Goal: Task Accomplishment & Management: Complete application form

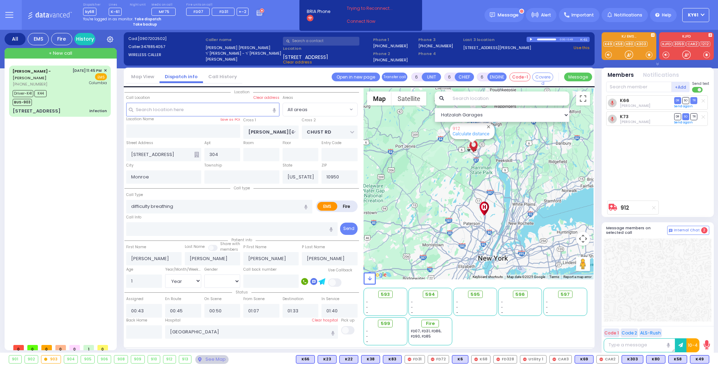
select select "Year"
select select "[DEMOGRAPHIC_DATA]"
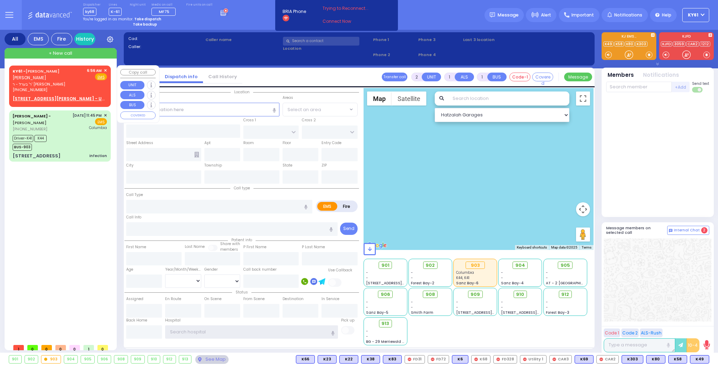
type input "ky61"
click at [103, 69] on div "6:56 AM ✕" at bounding box center [97, 71] width 20 height 6
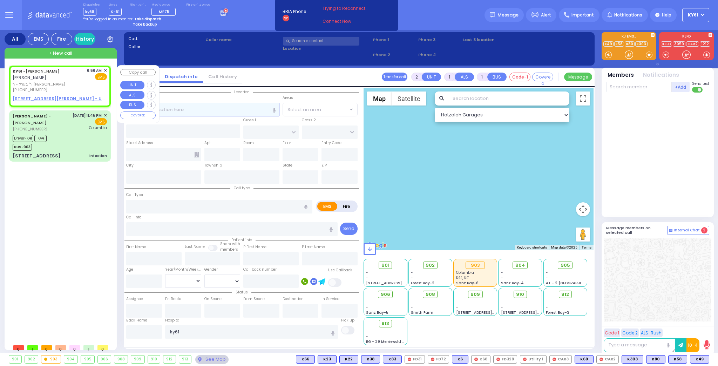
select select
radio input "true"
type input "[PERSON_NAME]"
select select
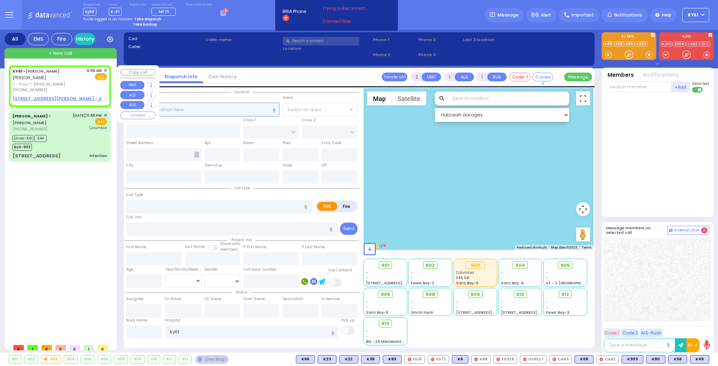
type input "06:56"
select select "Hatzalah Garages"
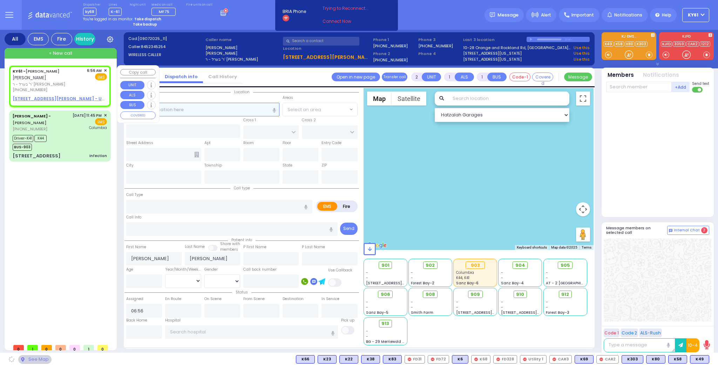
select select
radio input "true"
select select
select select "Hatzalah Garages"
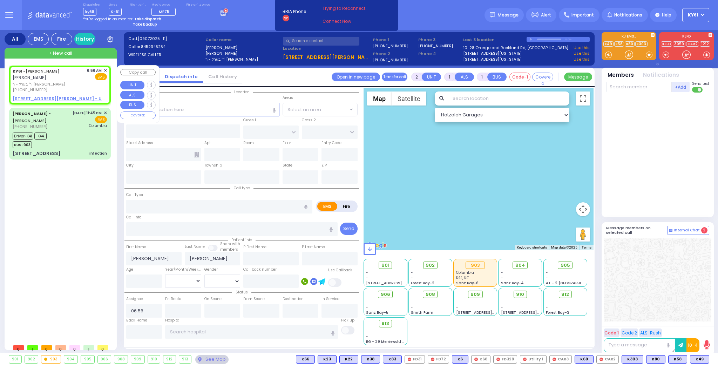
click at [103, 69] on div "6:56 AM ✕" at bounding box center [97, 71] width 20 height 6
select select
radio input "true"
select select
select select "Hatzalah Garages"
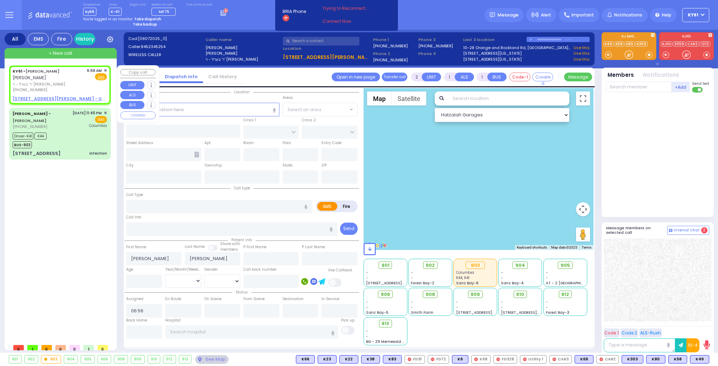
click at [105, 70] on span "✕" at bounding box center [105, 71] width 3 height 6
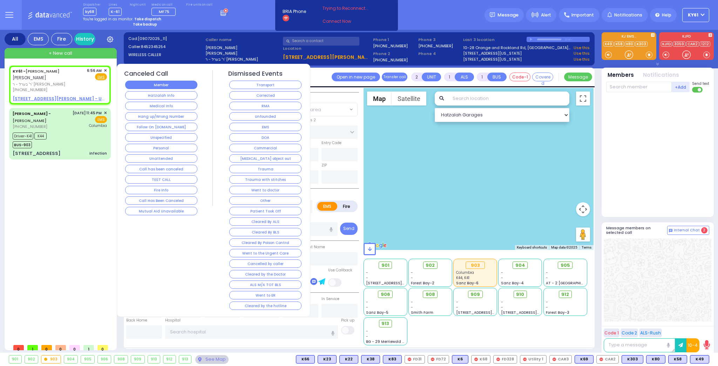
click at [143, 86] on button "Member" at bounding box center [161, 85] width 72 height 8
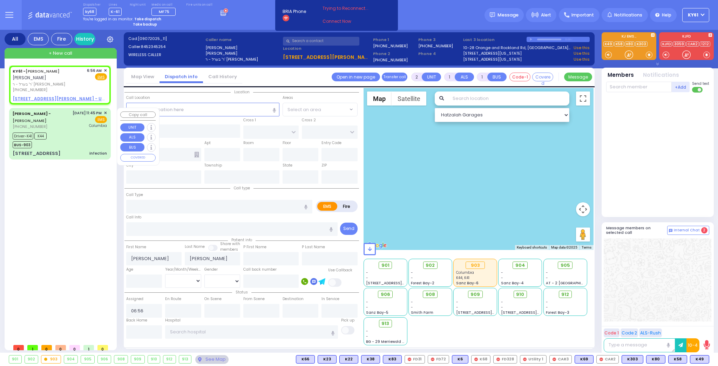
select select
radio input "true"
select select
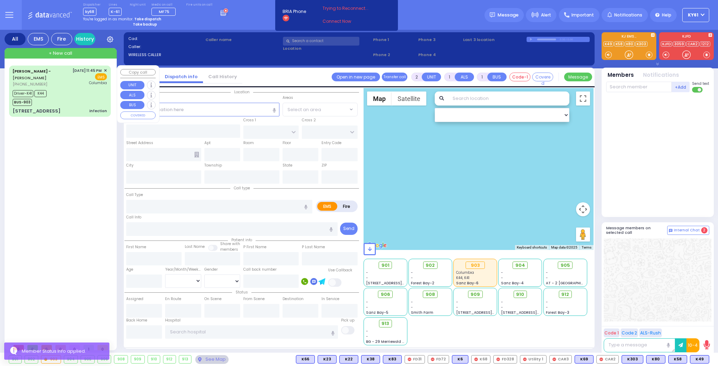
click at [82, 100] on div "Driver-K41 K44 BUS-903" at bounding box center [60, 97] width 94 height 18
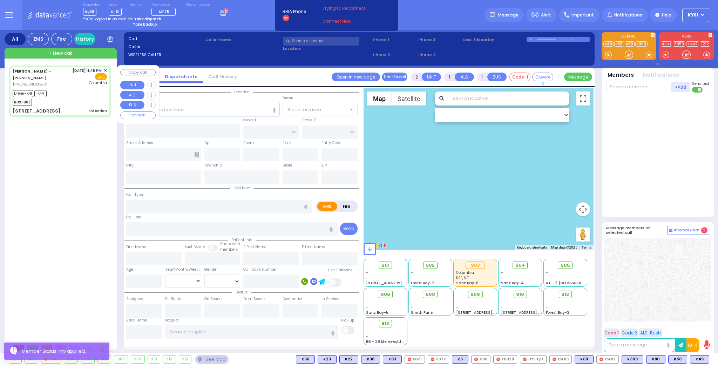
type input "6"
select select
type input "infection"
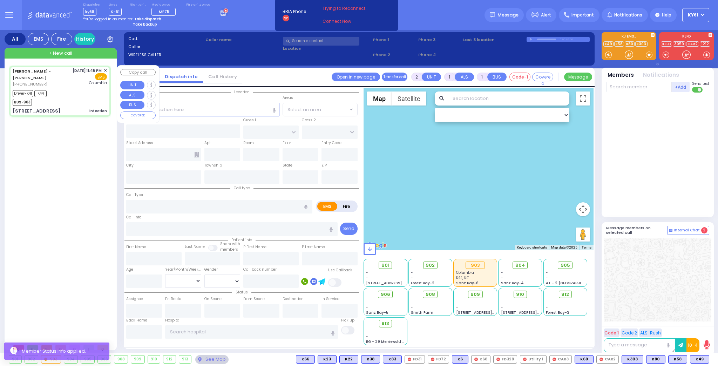
radio input "true"
type input "[PERSON_NAME]"
type input "Gluck"
type input "2"
select select "Year"
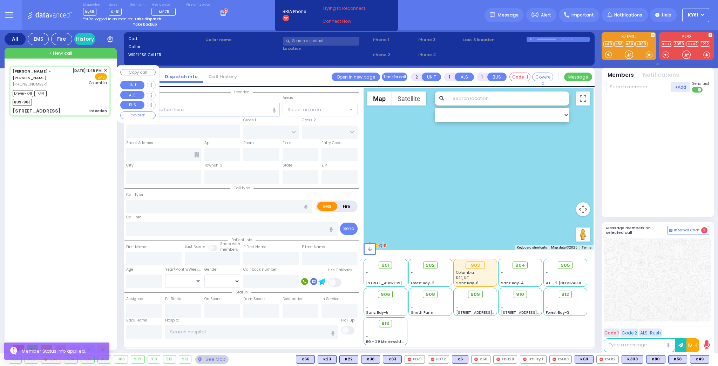
select select "[DEMOGRAPHIC_DATA]"
type input "23:45"
type input "23:49"
type input "23:50"
type input "01:03"
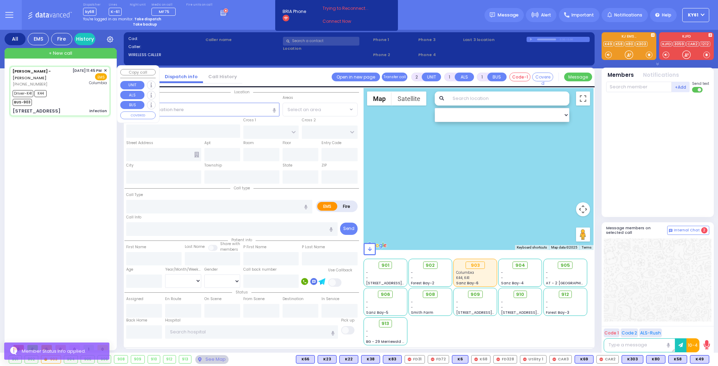
type input "01:08"
type input "01:18"
type input "[US_STATE][GEOGRAPHIC_DATA]- [GEOGRAPHIC_DATA]"
type input "[STREET_ADDRESS]"
type input "011"
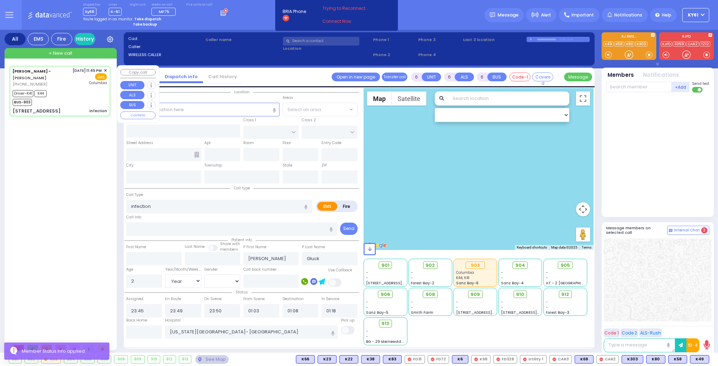
type input "[PERSON_NAME]"
type input "[US_STATE]"
type input "10950"
select select "Hatzalah Garages"
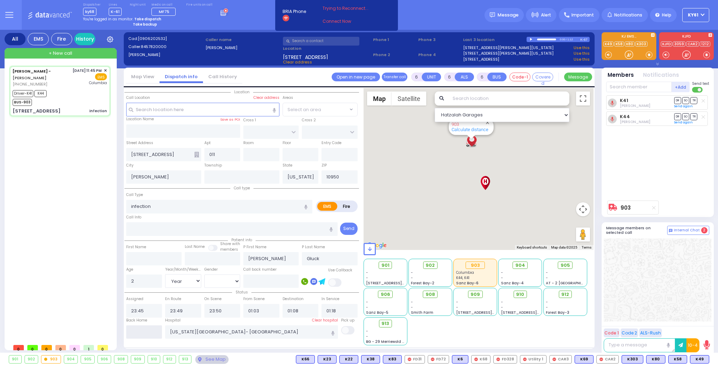
click at [150, 332] on input "text" at bounding box center [144, 331] width 36 height 13
type input "06:56"
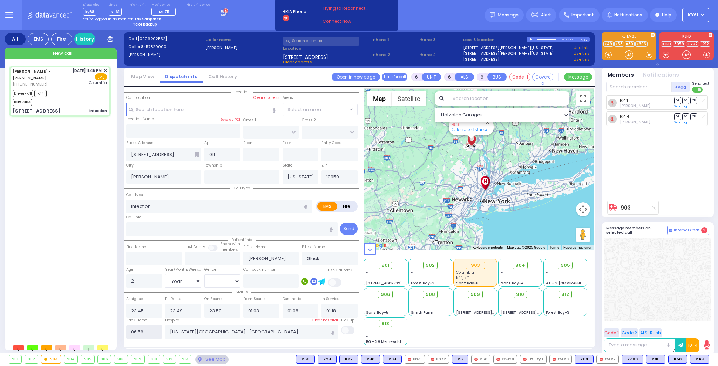
click at [150, 332] on input "06:56" at bounding box center [144, 331] width 36 height 13
select select
radio input "true"
select select
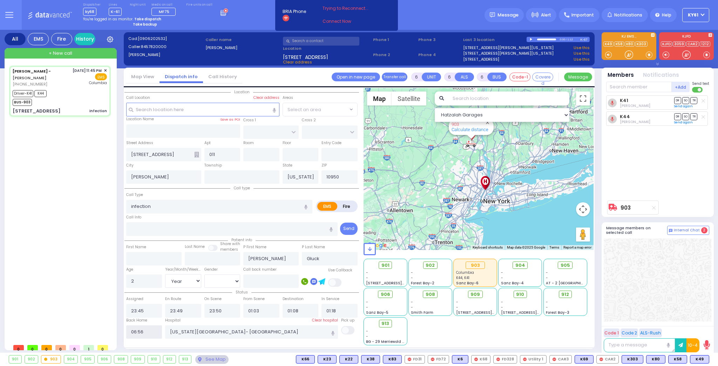
select select
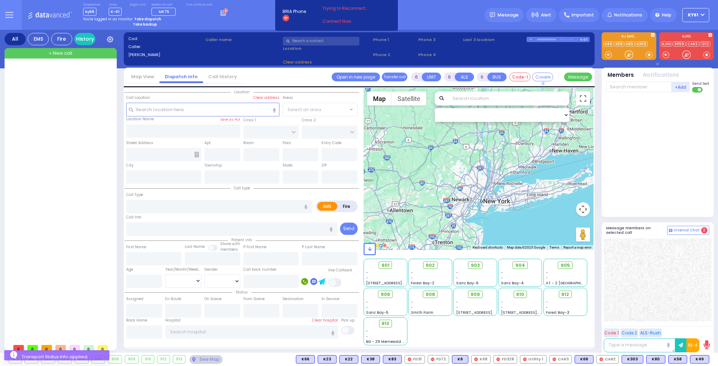
click at [143, 18] on strong "Take dispatch" at bounding box center [147, 18] width 27 height 5
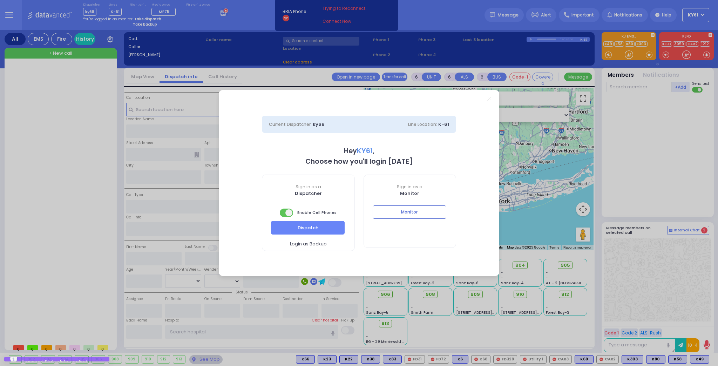
select select "7"
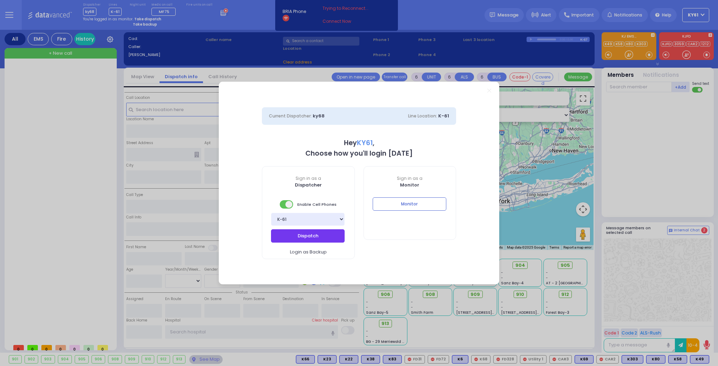
click at [287, 229] on button "Dispatch" at bounding box center [308, 235] width 74 height 13
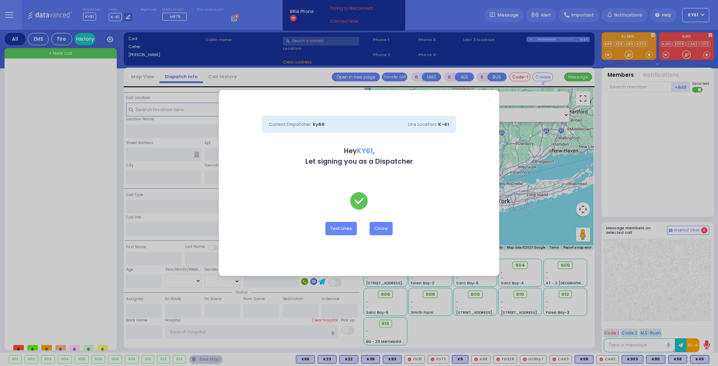
click at [126, 18] on div "Current Dispatcher: ky68 Line Location: K-61 Hey KY61 , Let signing you as a Di…" at bounding box center [359, 183] width 718 height 366
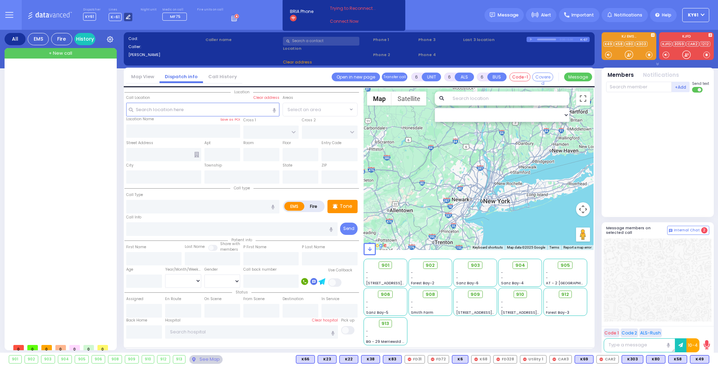
click at [126, 17] on icon at bounding box center [128, 17] width 5 height 5
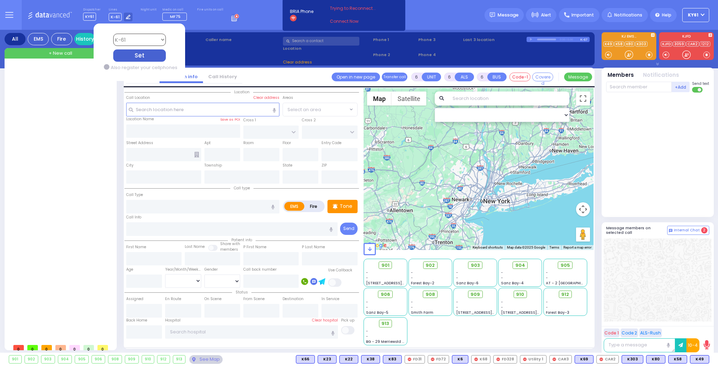
click at [128, 37] on select "Bay K-14 K-16 K-18 K-40 K-6 K-61 K-63 K-67 K-72 Medic 7 K-68 K-48 D-801 D-802 D…" at bounding box center [139, 40] width 53 height 12
select select "4"
click at [113, 34] on select "Bay K-14 K-16 K-18 K-40 K-6 K-61 K-63 K-67 K-72 Medic 7 K-68 K-48 D-801 D-802 D…" at bounding box center [139, 40] width 53 height 12
click at [135, 53] on div "Set" at bounding box center [139, 55] width 53 height 12
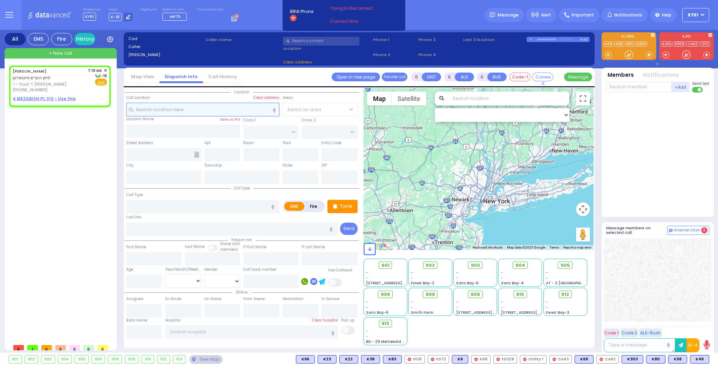
type input "2"
type input "1"
select select
radio input "true"
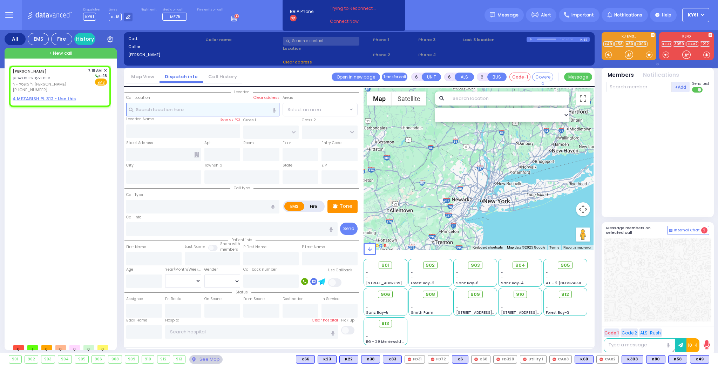
type input "[PERSON_NAME]"
type input "WEINGARTEN"
select select
type input "07:19"
select select "Hatzalah Garages"
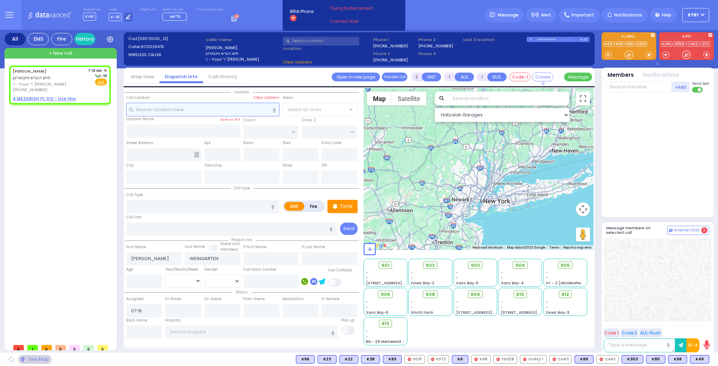
select select
radio input "true"
select select
select select "Hatzalah Garages"
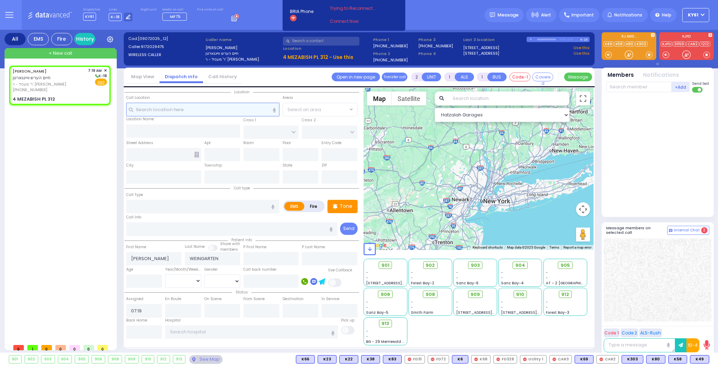
select select
radio input "true"
select select
select select "Hatzalah Garages"
type input "NICKLESBURG RD"
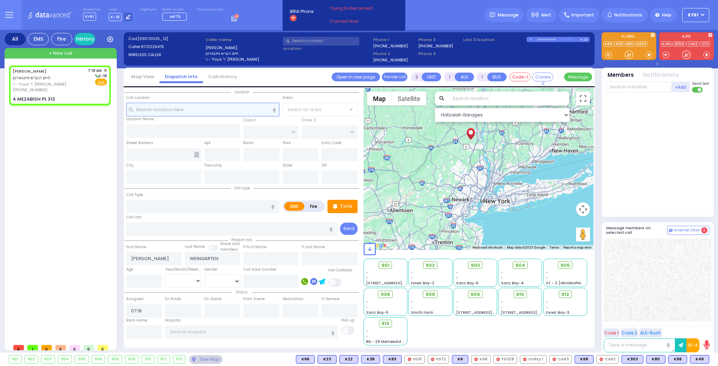
type input "FOREST RD"
type input "4 MEZABISH PL"
type input "312"
type input "Monroe"
type input "[US_STATE]"
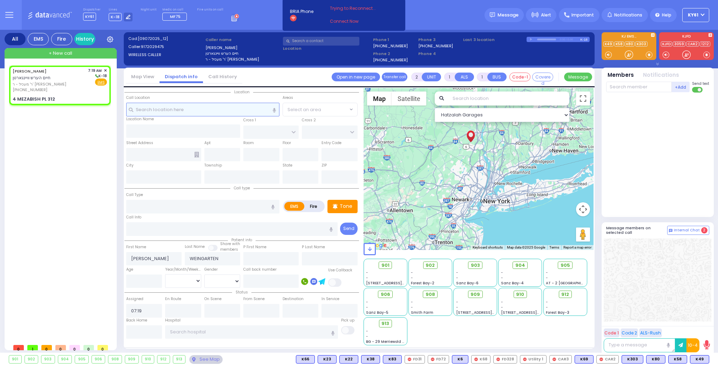
type input "10950"
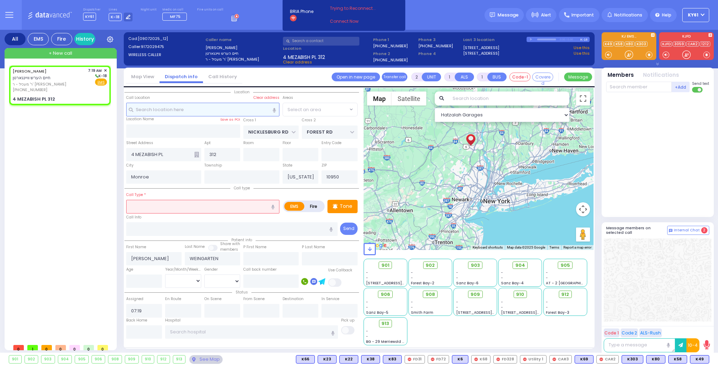
select select "ATZEI TAMURIM"
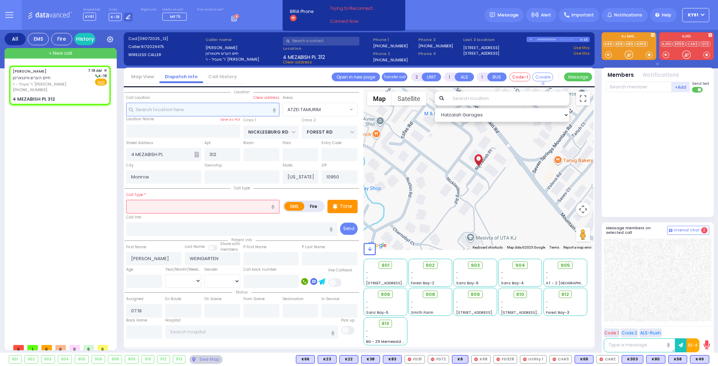
select select
radio input "true"
type input "27"
select select
select select "Hatzalah Garages"
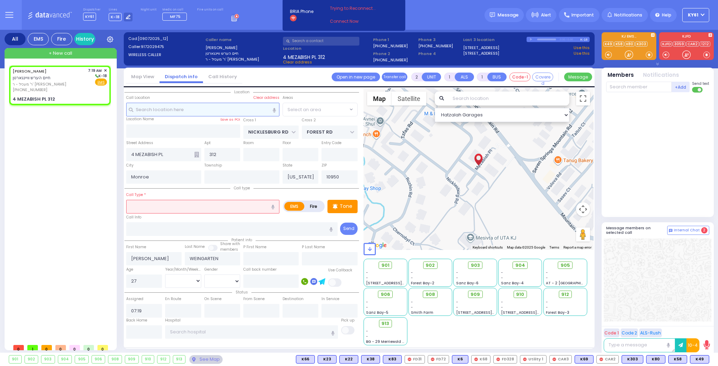
radio input "true"
select select "Year"
select select
select select "Hatzalah Garages"
select select "ATZEI TAMURIM"
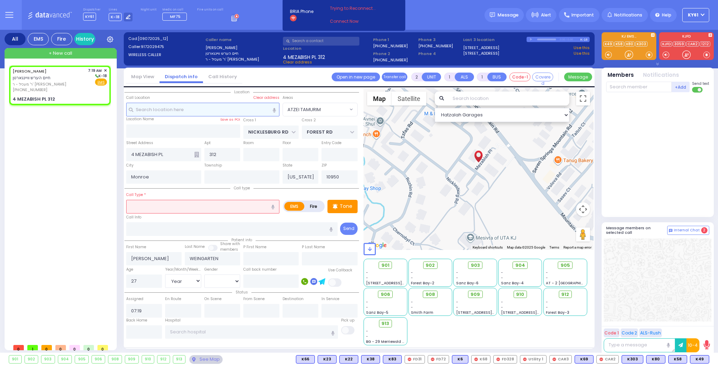
select select
radio input "true"
select select "Year"
select select "[DEMOGRAPHIC_DATA]"
select select "Hatzalah Garages"
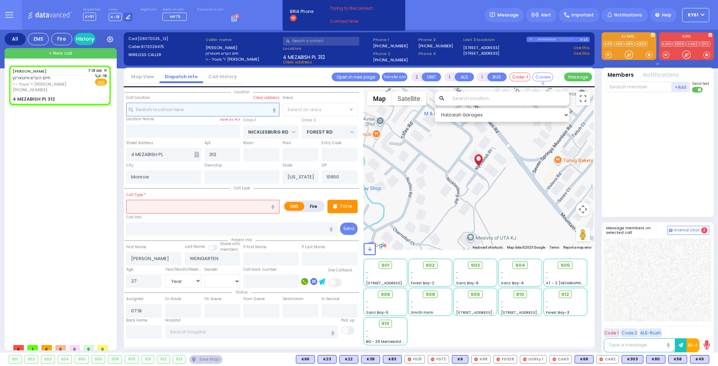
select select "ATZEI TAMURIM"
select select
radio input "true"
select select "Year"
select select "[DEMOGRAPHIC_DATA]"
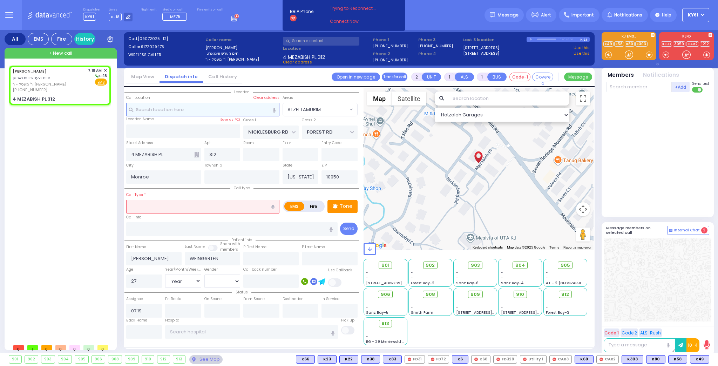
select select "Hatzalah Garages"
select select "ATZEI TAMURIM"
select select
radio input "true"
select select "Year"
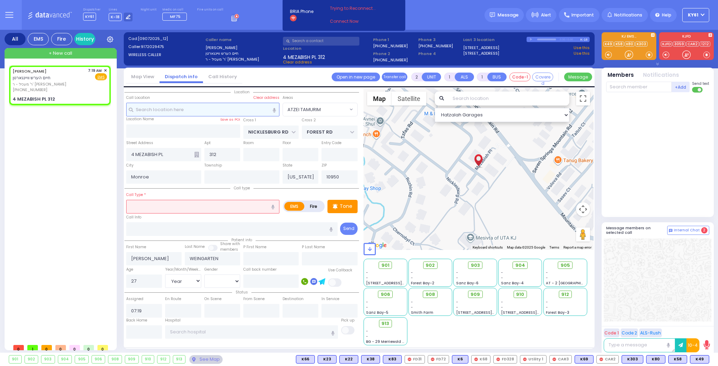
select select "[DEMOGRAPHIC_DATA]"
select select "Hatzalah Garages"
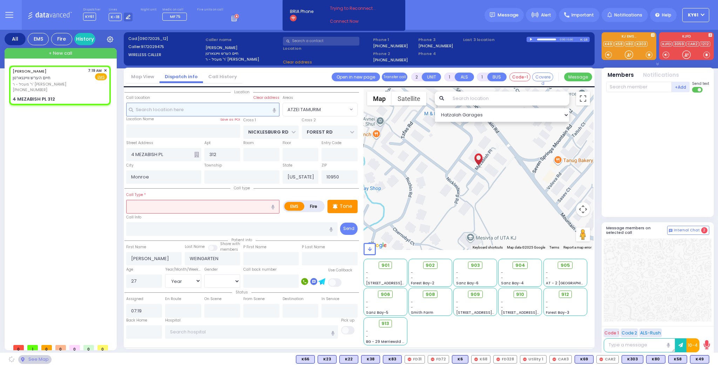
select select "ATZEI TAMURIM"
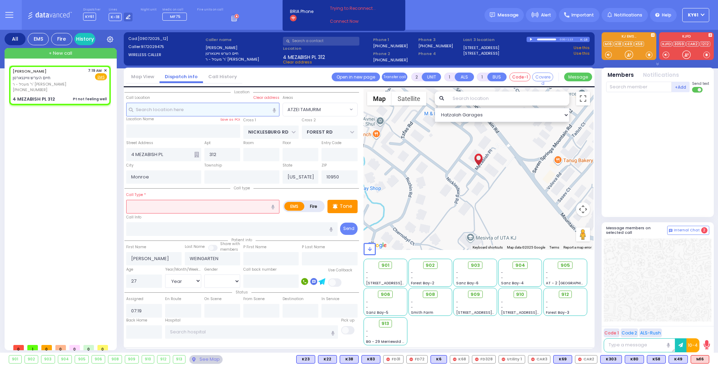
type input "1"
type input "0"
select select
type input "Pt not feeling well"
radio input "true"
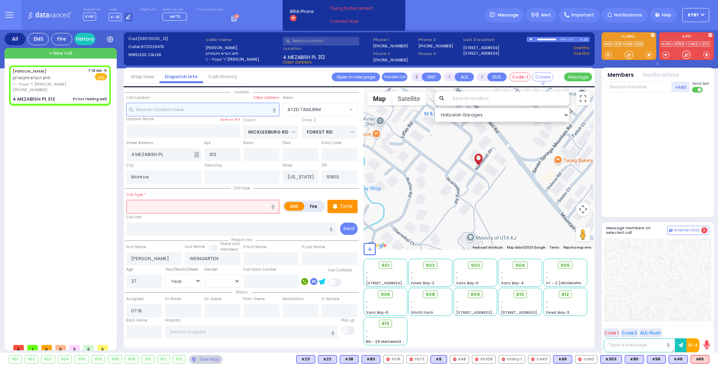
select select "Year"
select select "[DEMOGRAPHIC_DATA]"
select select "Hatzalah Garages"
select select "ATZEI TAMURIM"
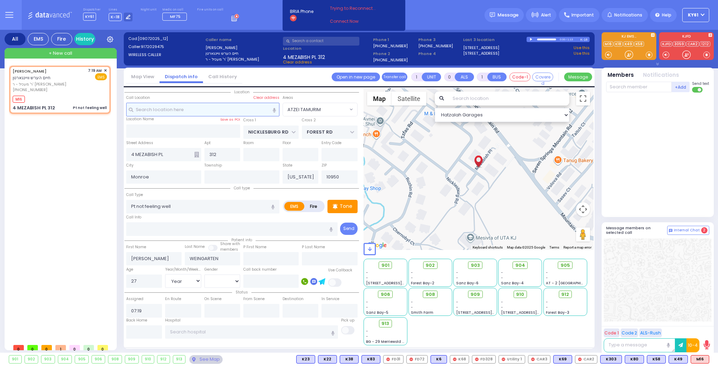
select select
radio input "true"
select select "Year"
select select "[DEMOGRAPHIC_DATA]"
type input "07:22"
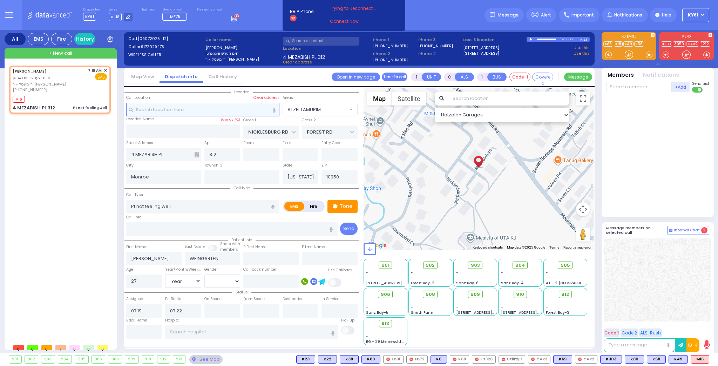
select select "Hatzalah Garages"
select select "ATZEI TAMURIM"
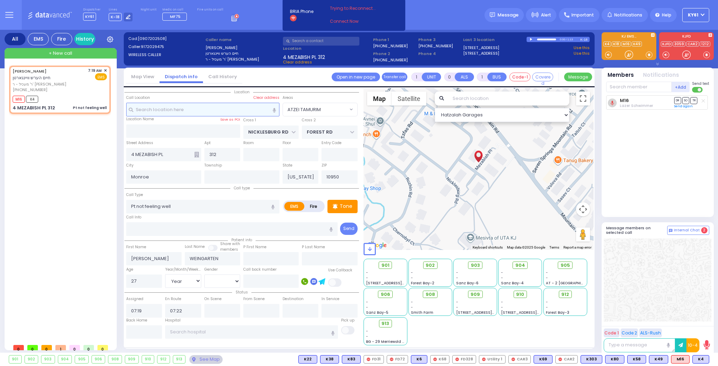
select select
radio input "true"
select select "Year"
select select "[DEMOGRAPHIC_DATA]"
select select "Hatzalah Garages"
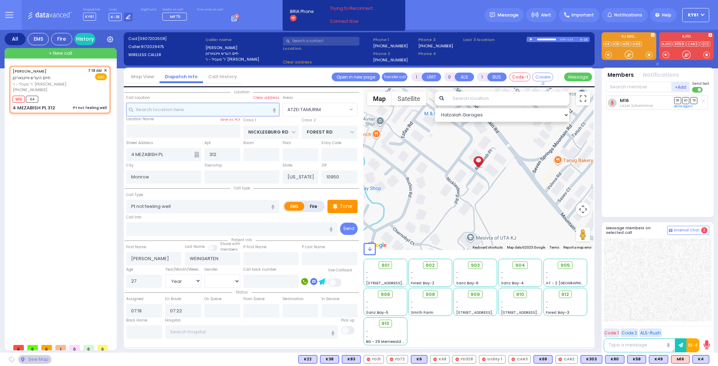
select select "ATZEI TAMURIM"
